Goal: Transaction & Acquisition: Obtain resource

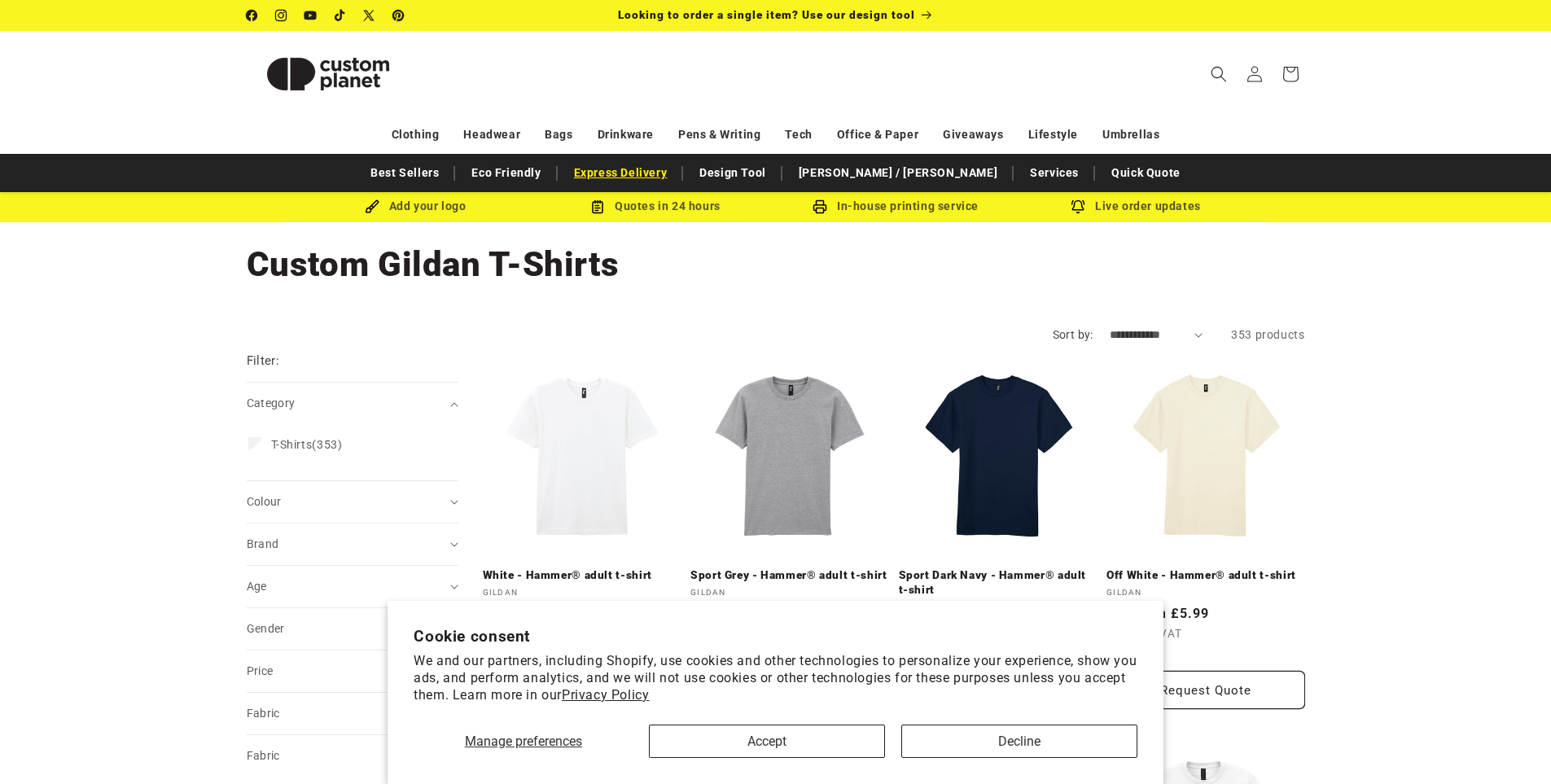
click at [659, 175] on link "Express Delivery" at bounding box center [621, 173] width 110 height 28
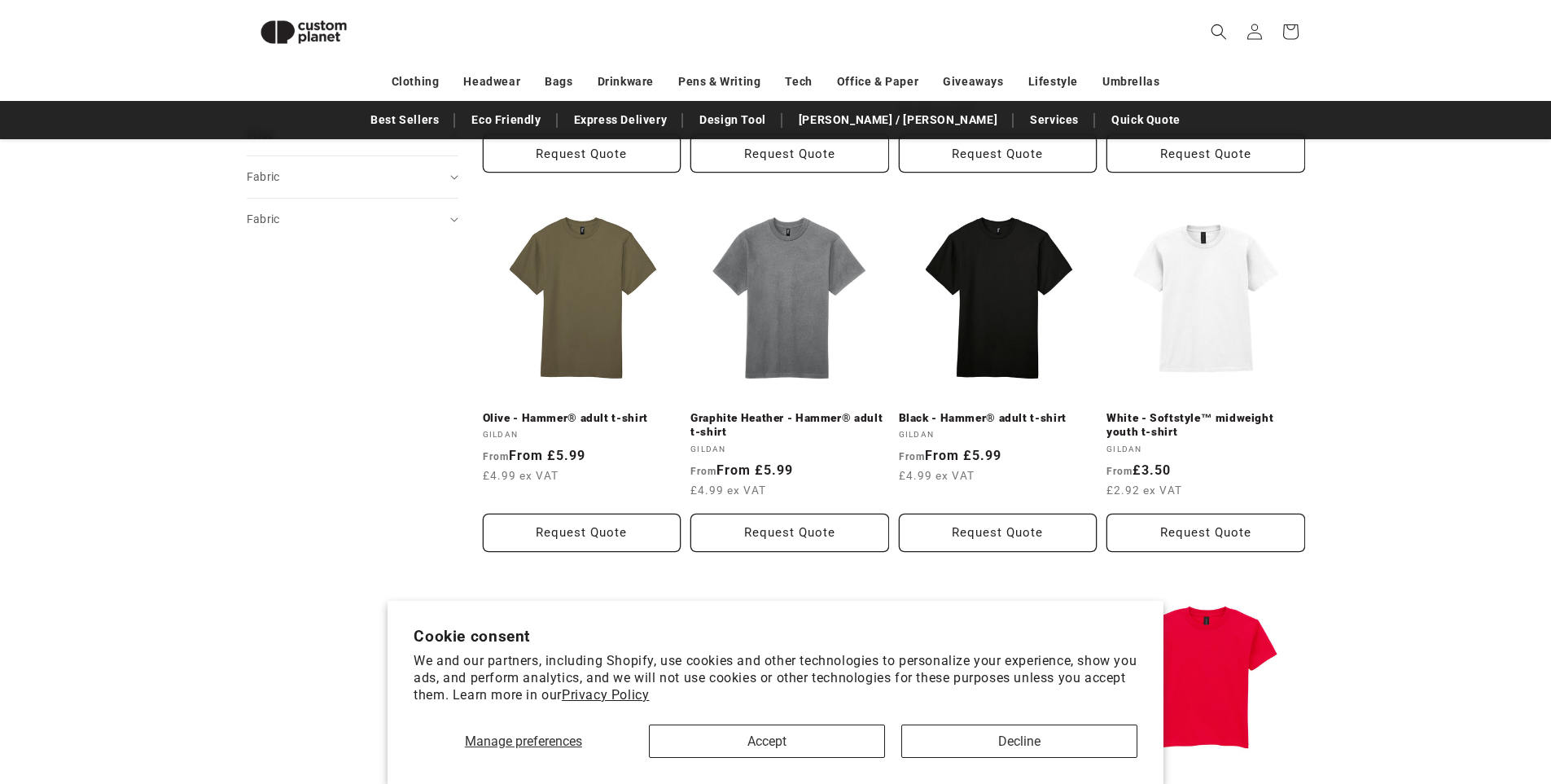
scroll to position [548, 0]
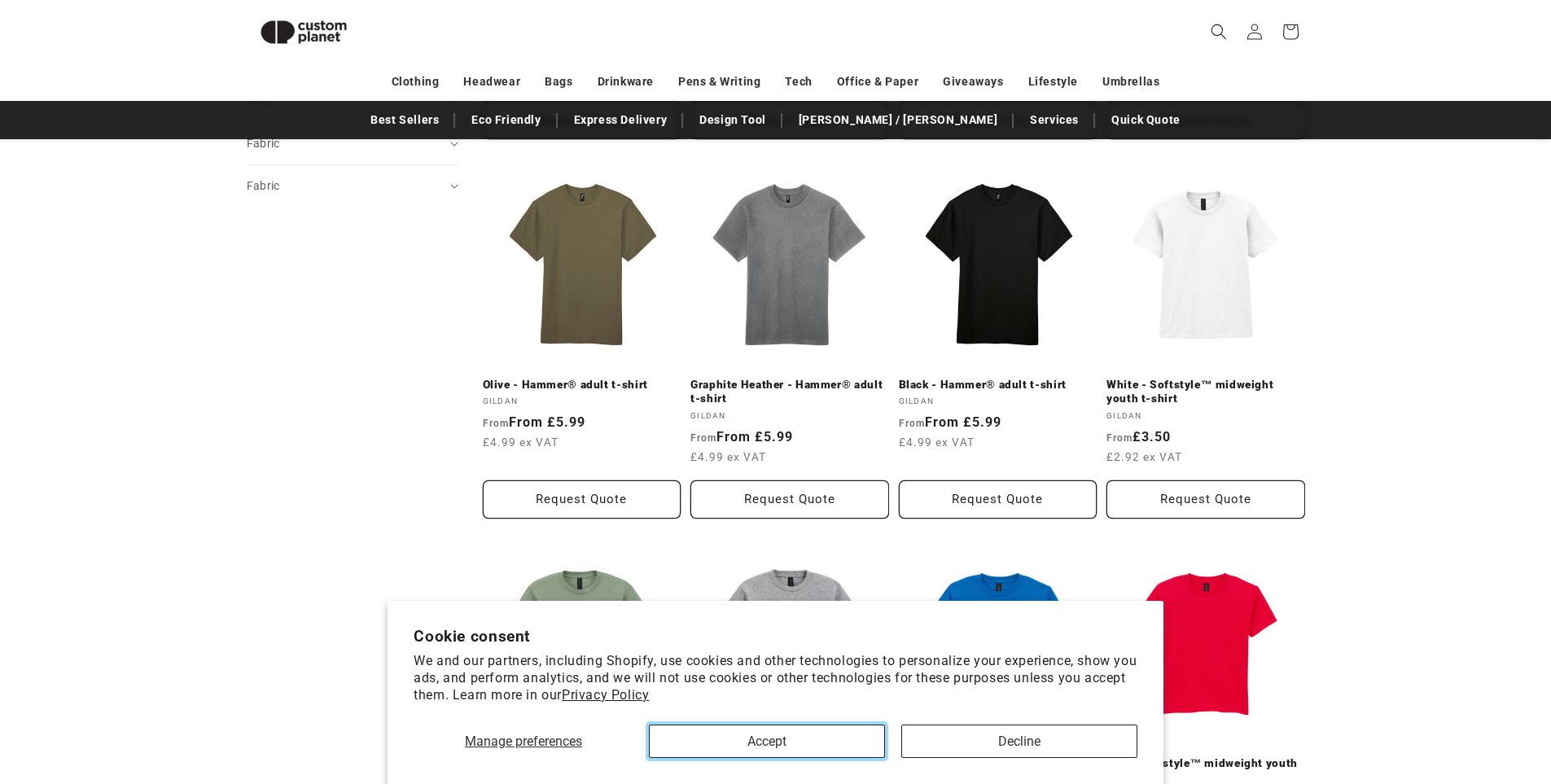
click at [806, 744] on button "Accept" at bounding box center [767, 741] width 236 height 33
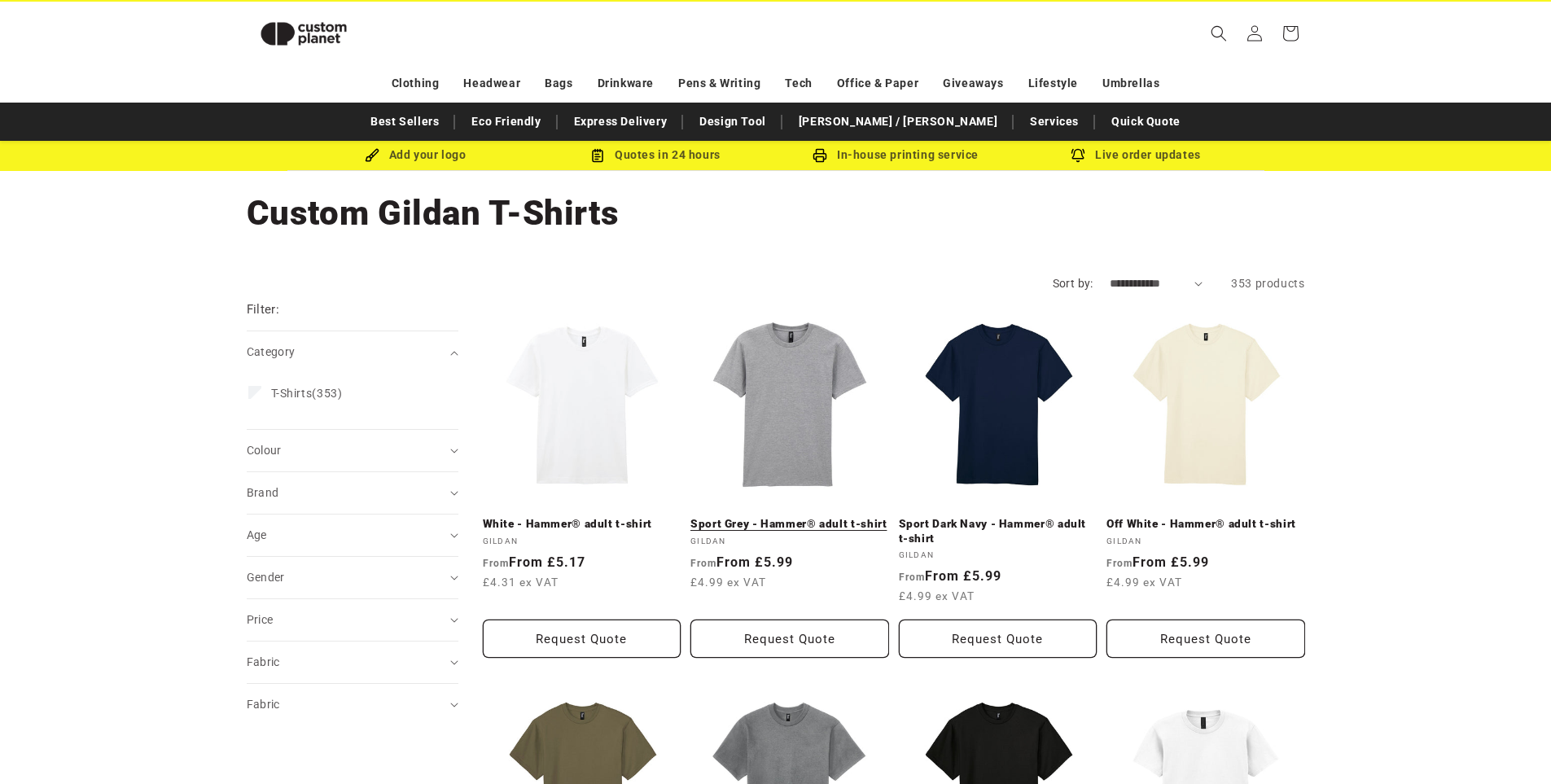
scroll to position [0, 0]
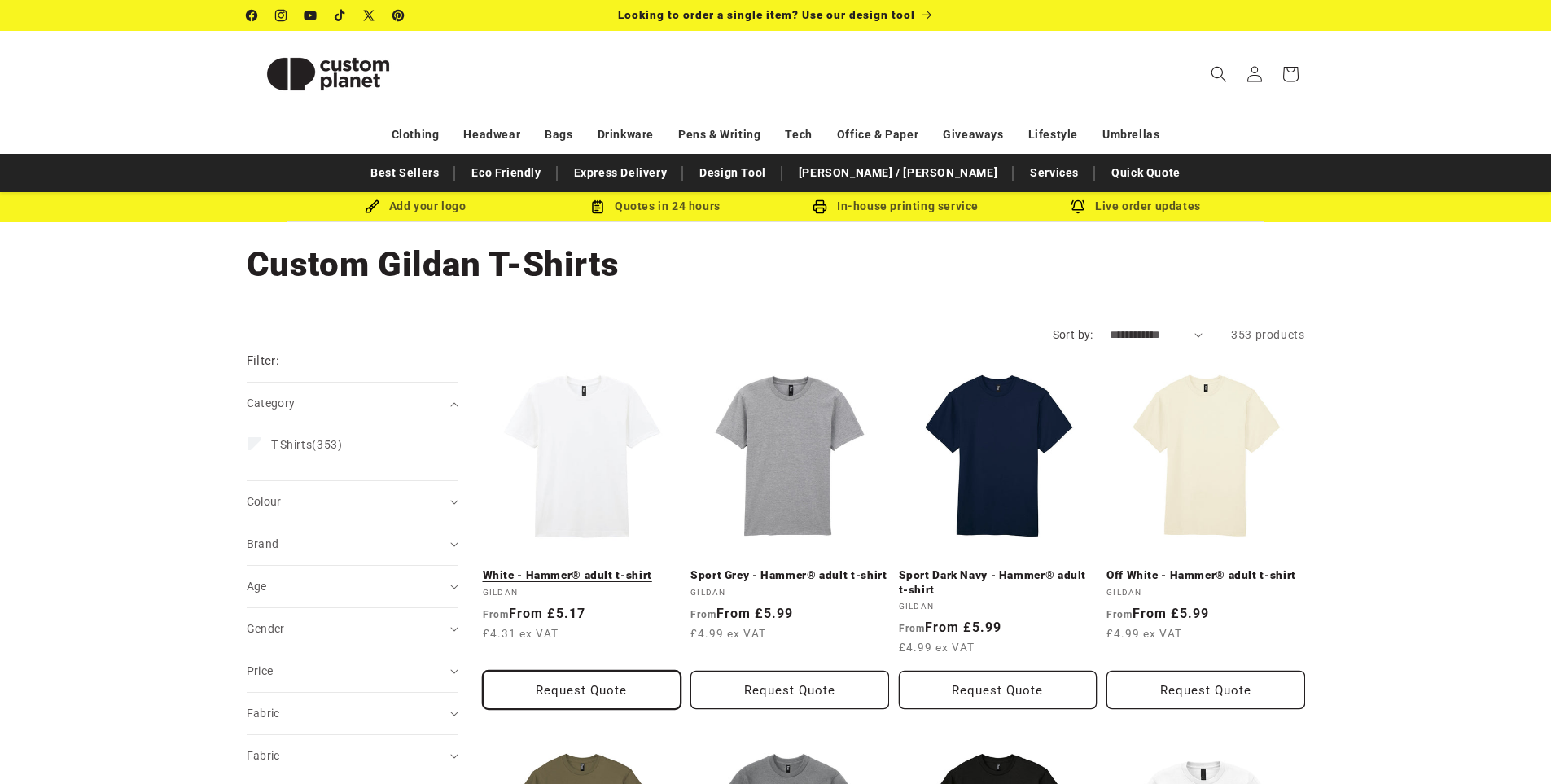
click at [565, 692] on button "Request Quote" at bounding box center [582, 690] width 199 height 39
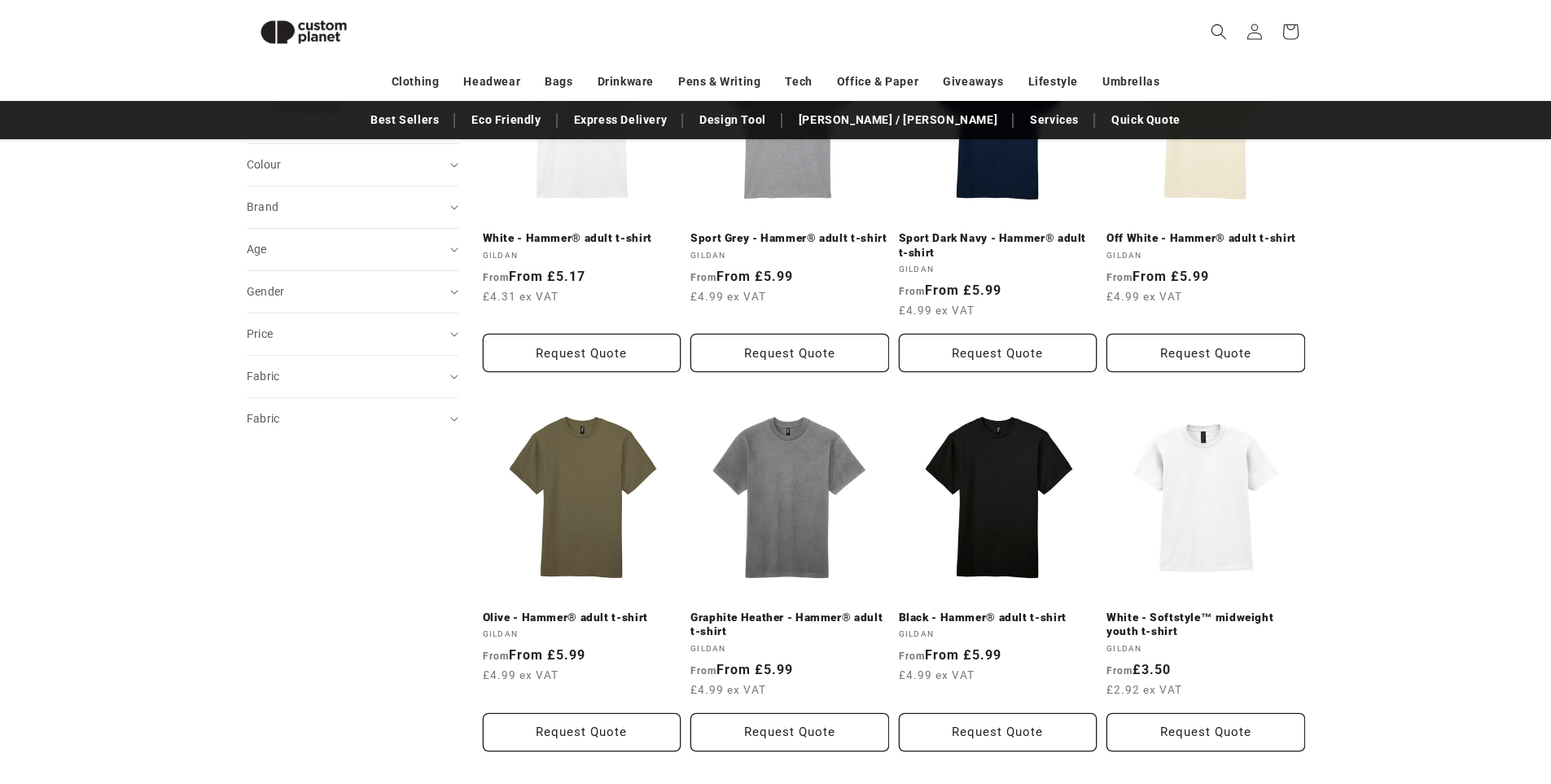
scroll to position [303, 0]
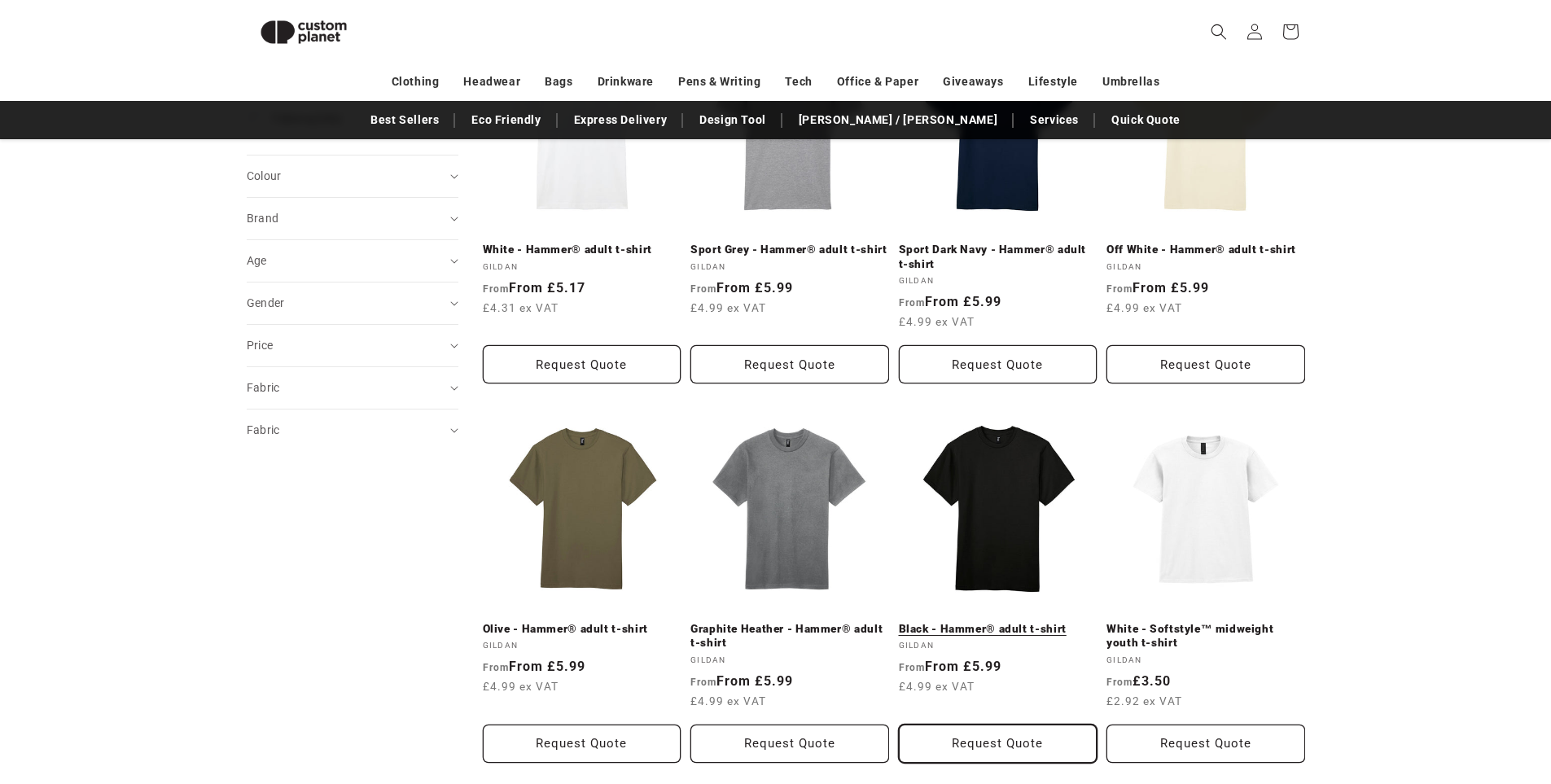
click at [1015, 750] on button "Request Quote" at bounding box center [998, 744] width 199 height 39
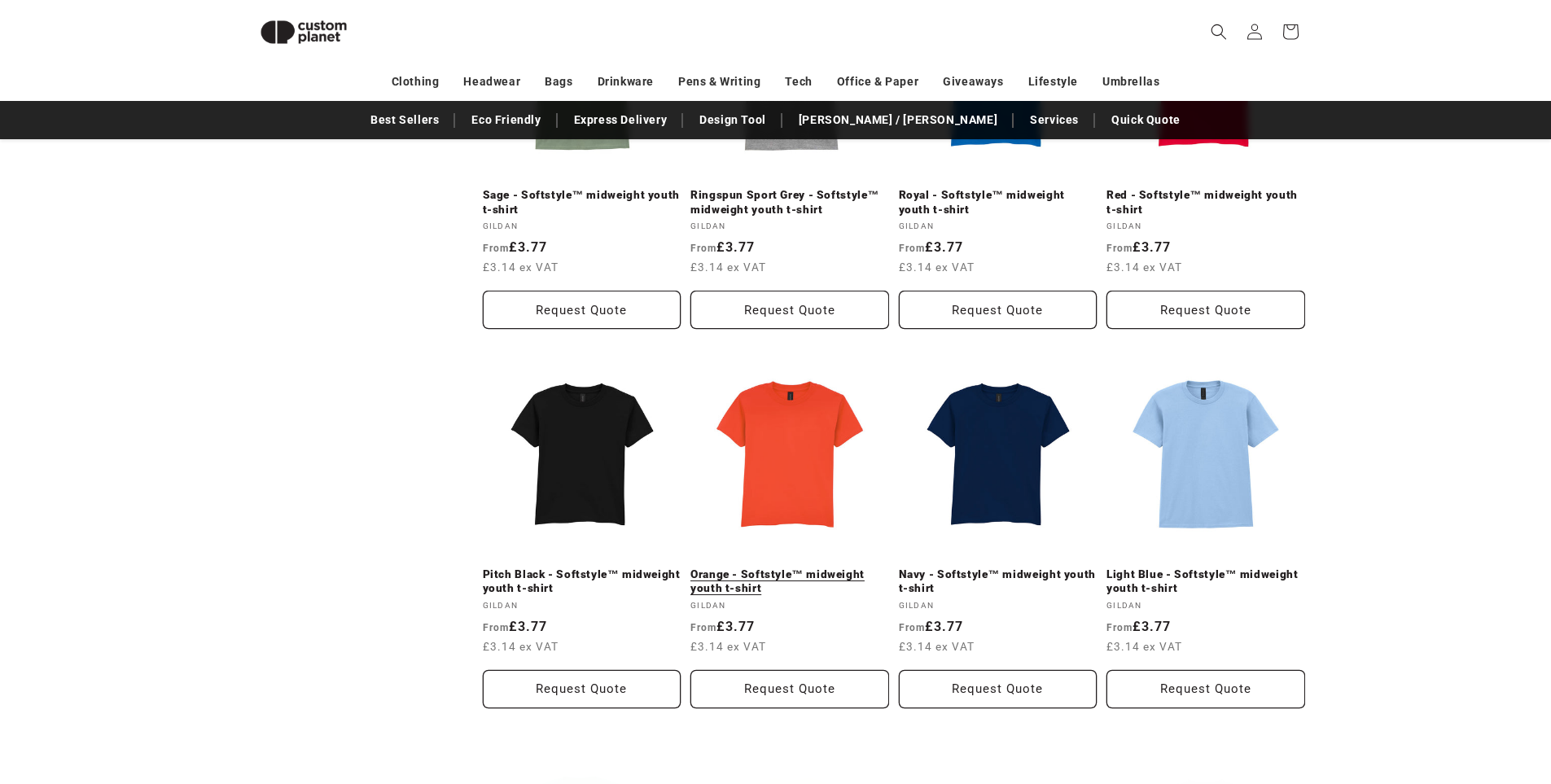
scroll to position [1118, 0]
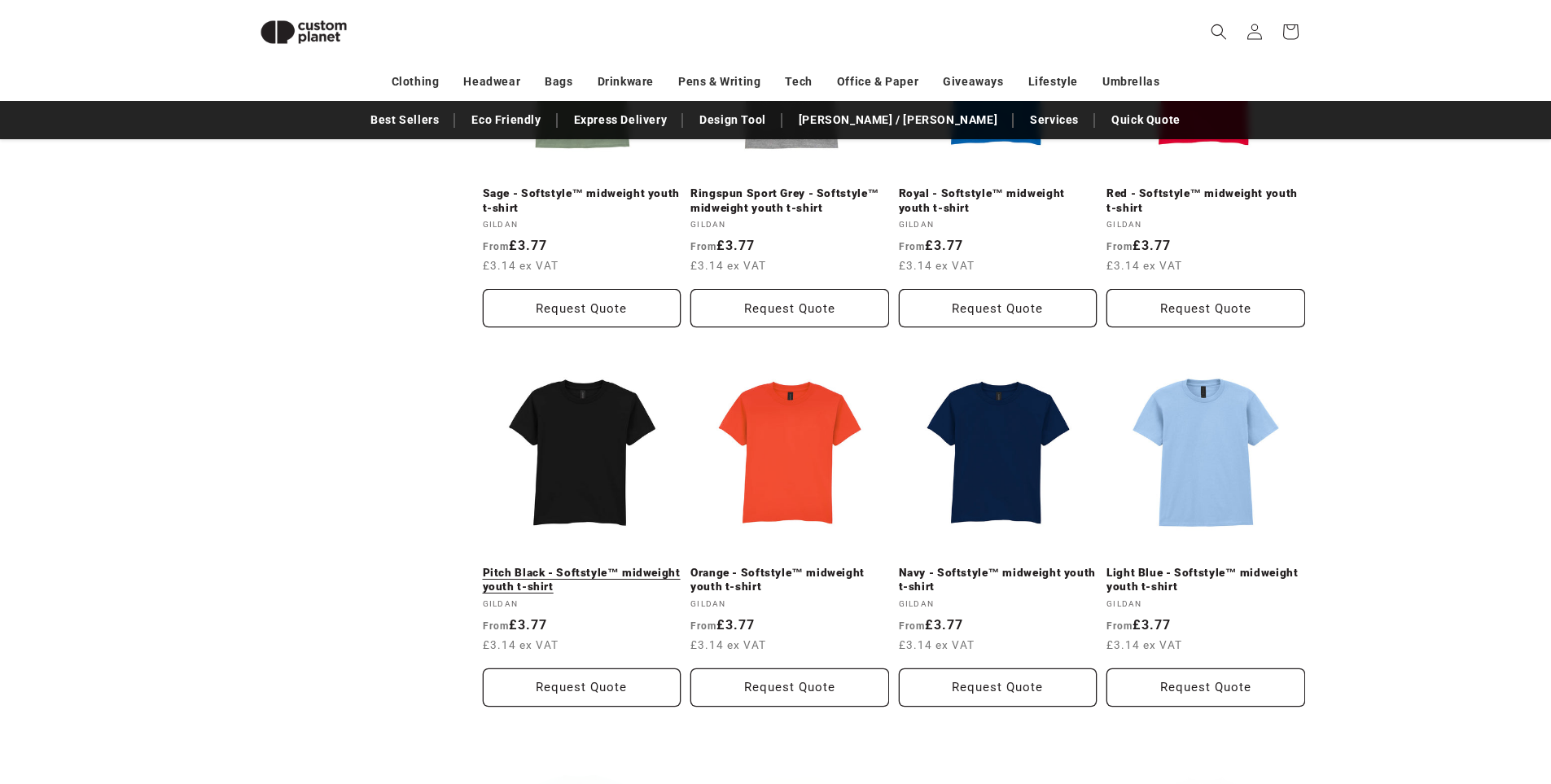
click at [586, 565] on link "Pitch Black - Softstyle™ midweight youth t-shirt" at bounding box center [582, 579] width 199 height 28
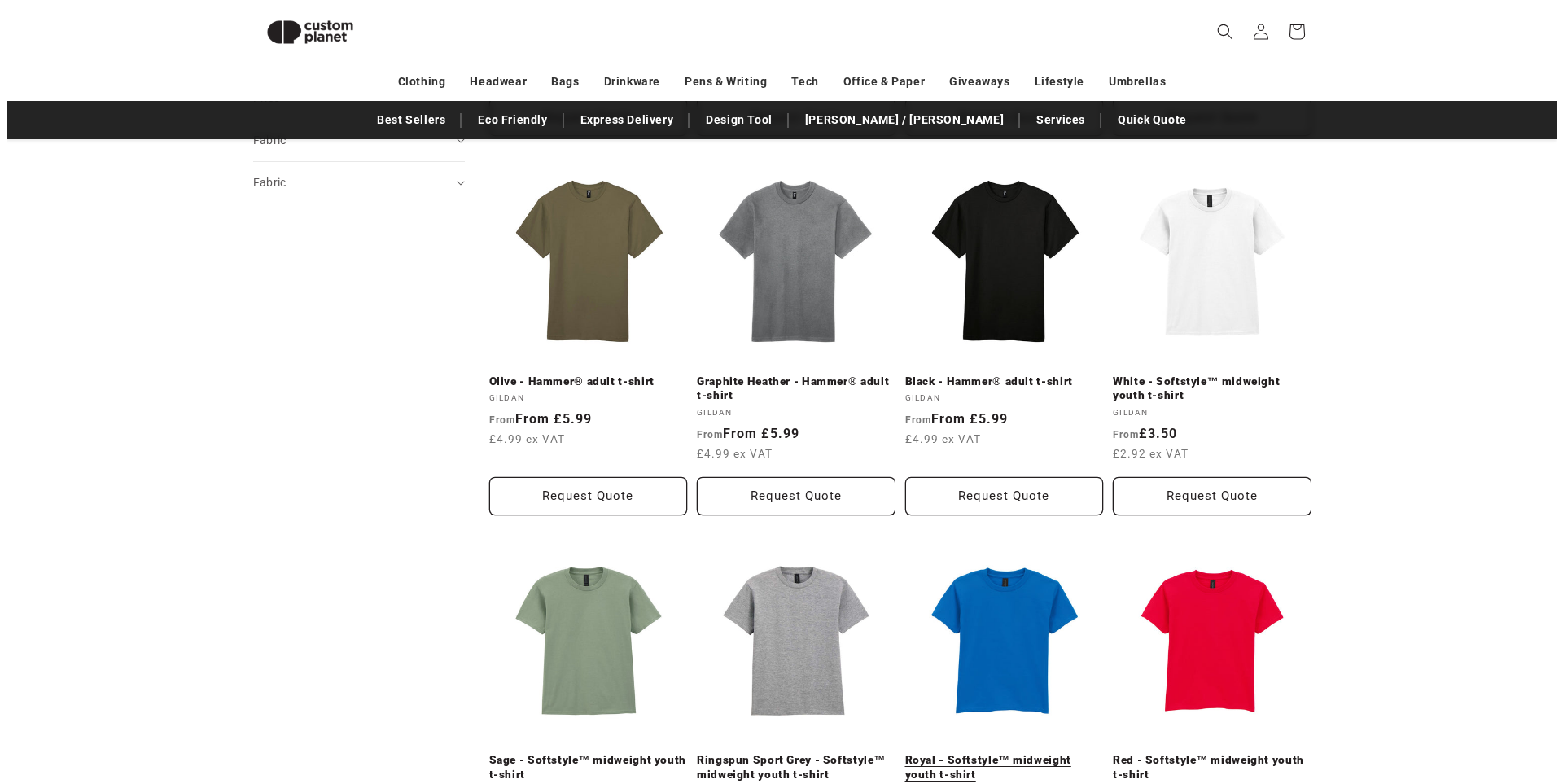
scroll to position [548, 0]
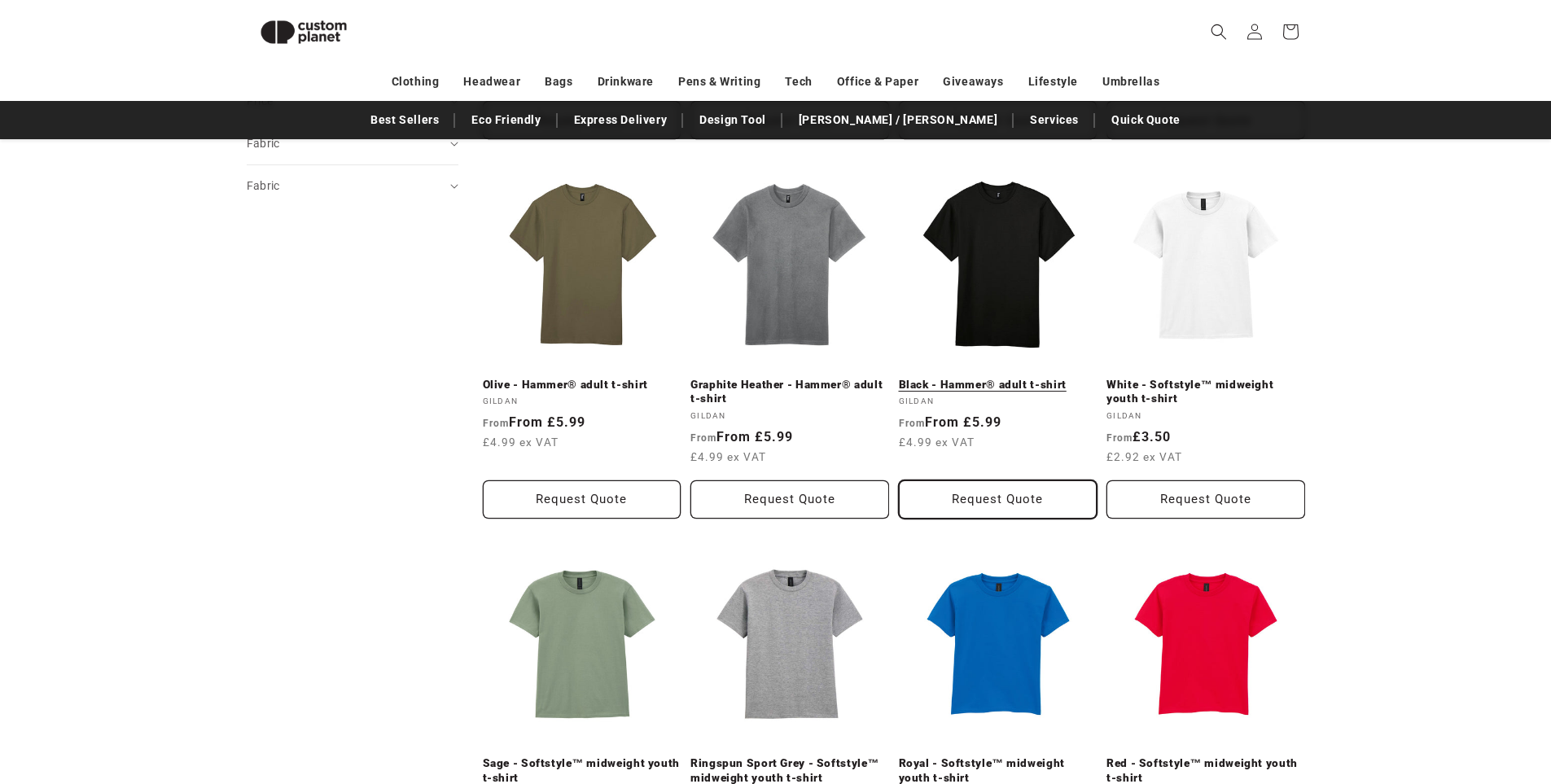
click at [960, 512] on button "Request Quote" at bounding box center [998, 499] width 199 height 39
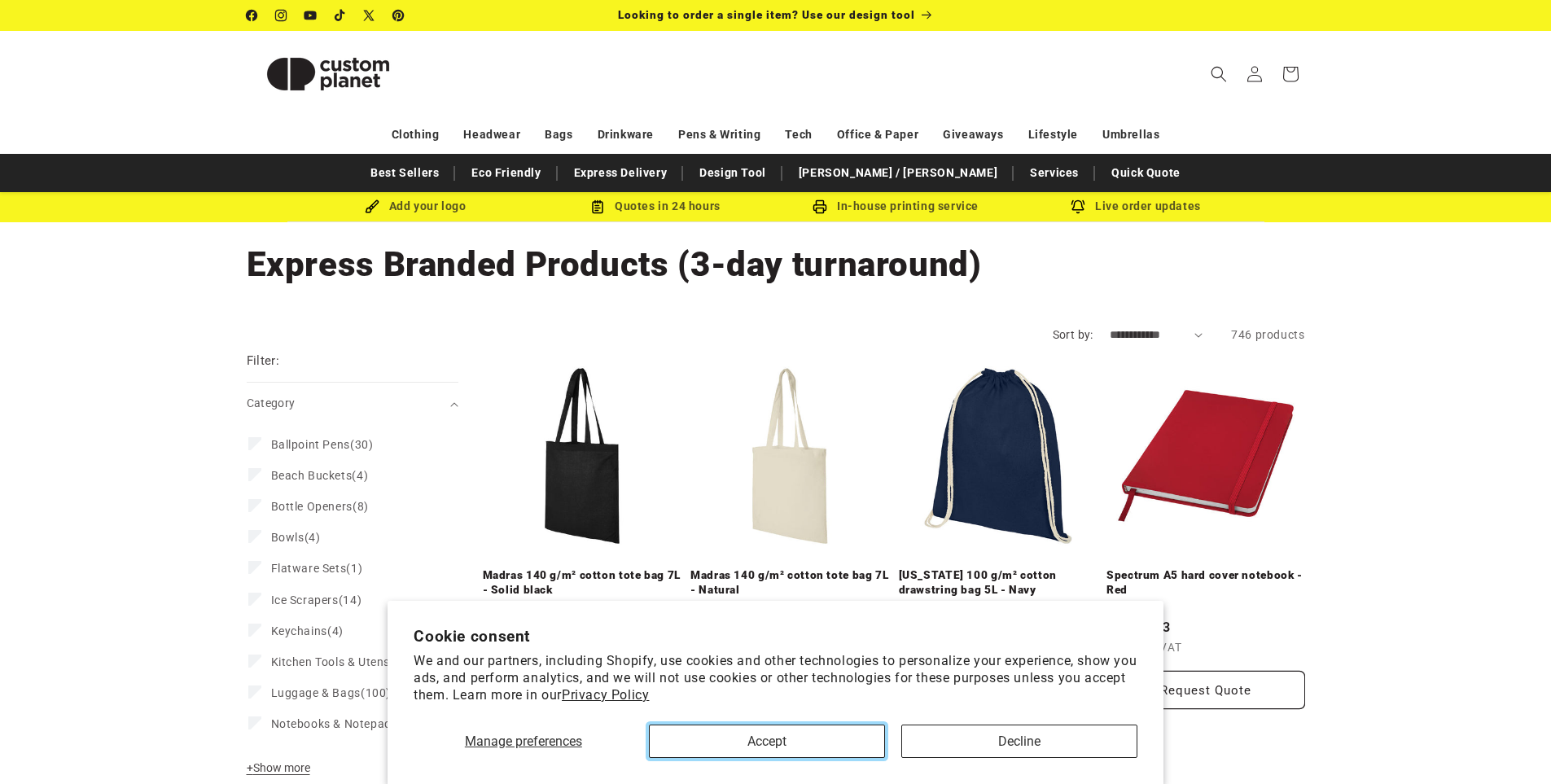
drag, startPoint x: 821, startPoint y: 740, endPoint x: 734, endPoint y: 767, distance: 91.1
click at [819, 741] on button "Accept" at bounding box center [767, 741] width 236 height 33
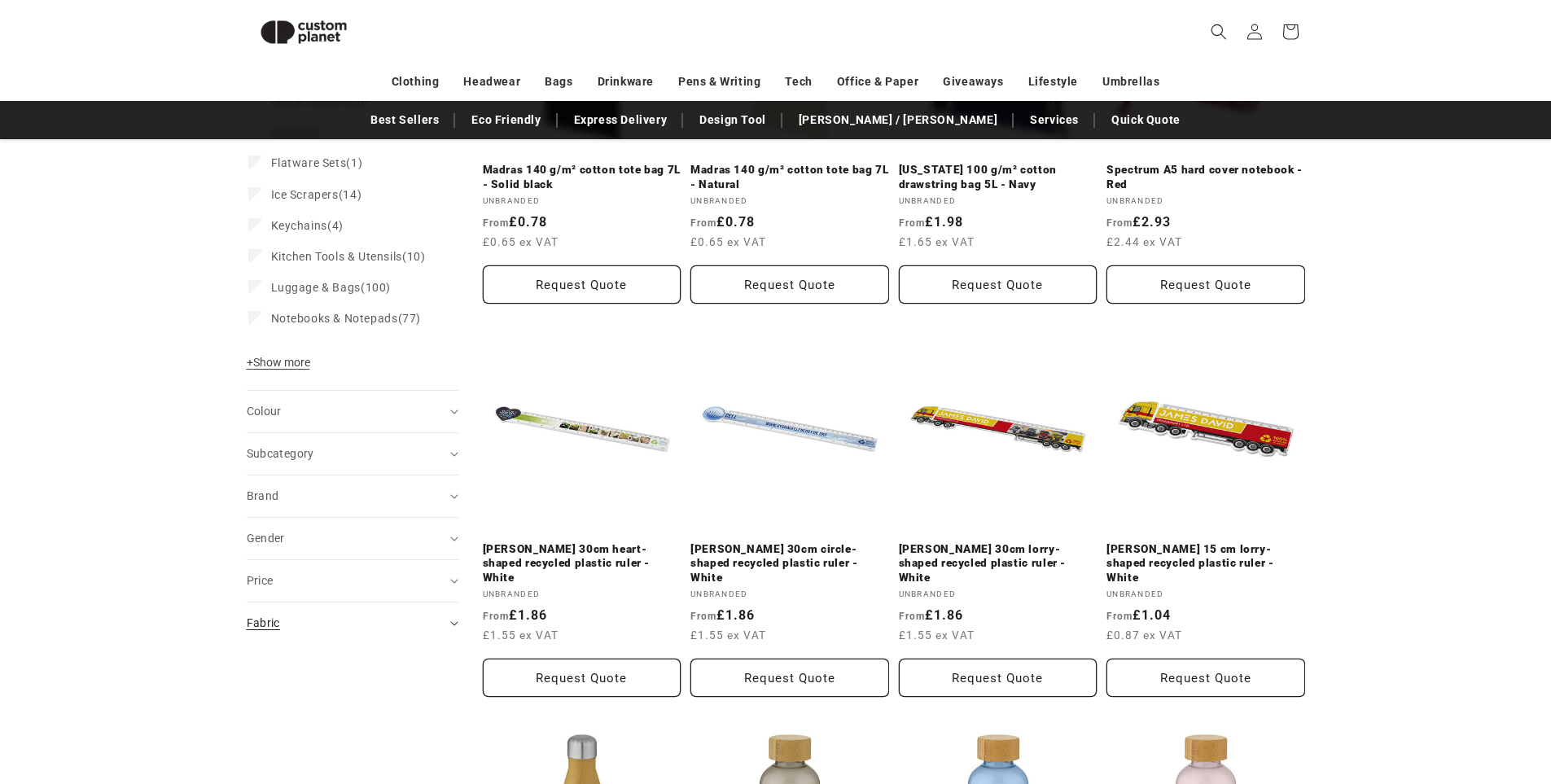
scroll to position [385, 0]
click at [291, 503] on div "Brand (0)" at bounding box center [345, 494] width 198 height 17
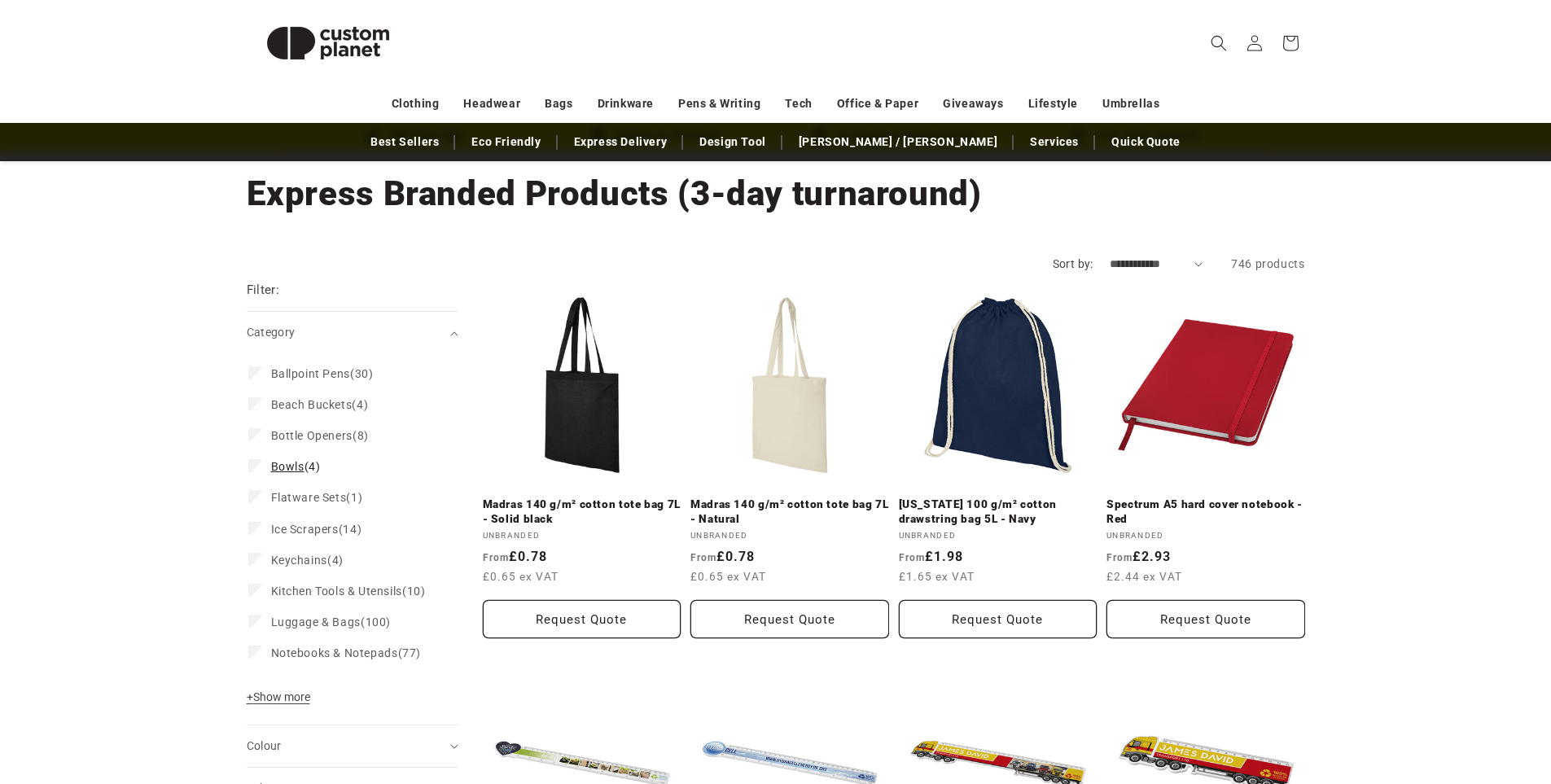
scroll to position [0, 0]
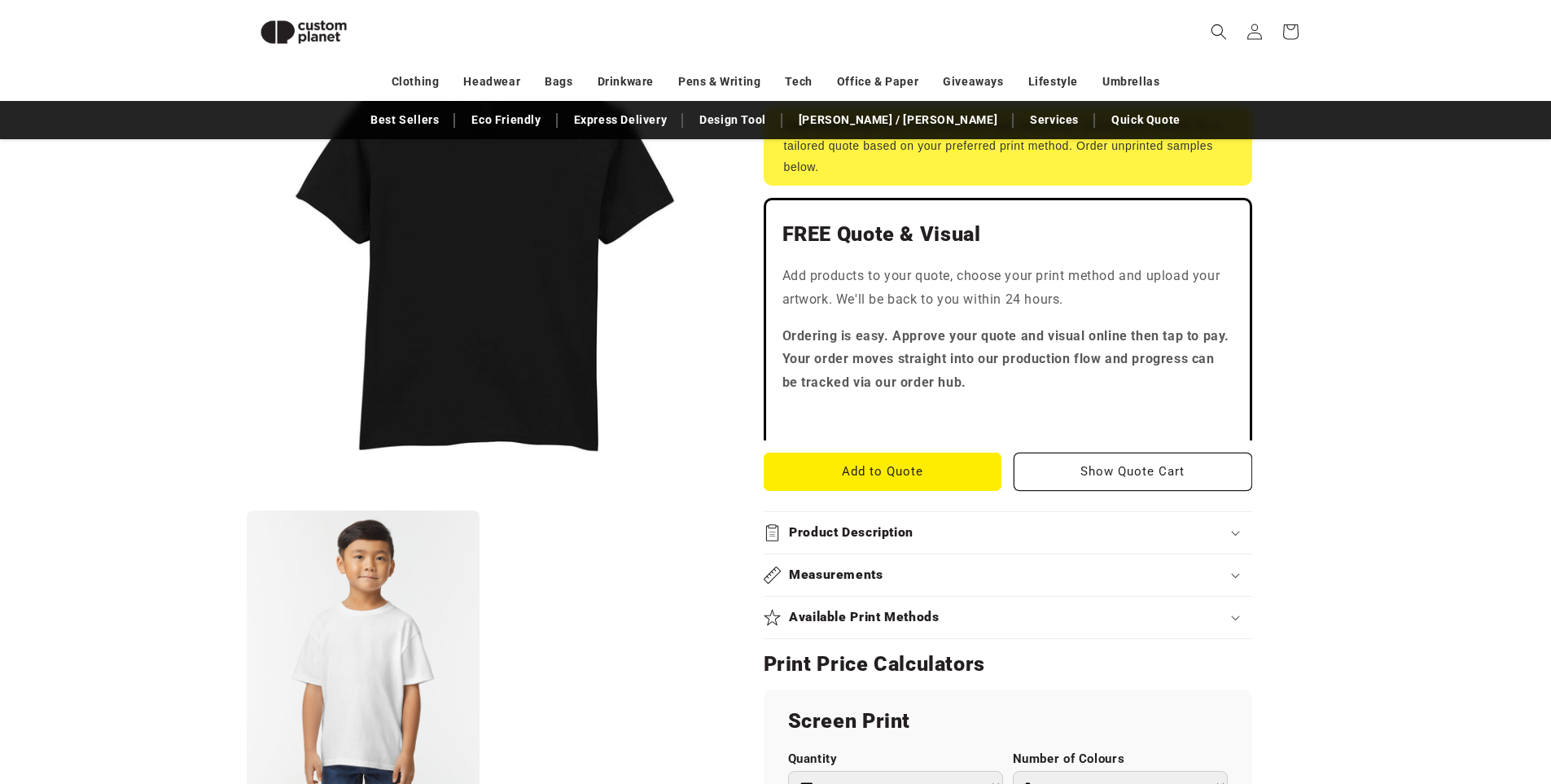
scroll to position [61, 0]
